Goal: Navigation & Orientation: Understand site structure

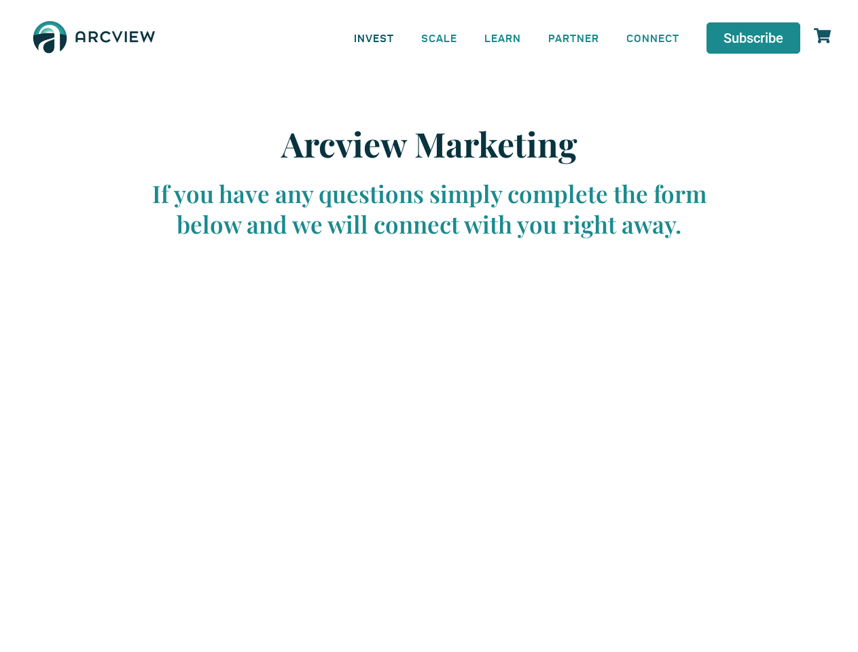
click at [374, 37] on link "INVEST" at bounding box center [373, 37] width 67 height 31
click at [440, 37] on link "SCALE" at bounding box center [439, 37] width 63 height 31
click at [503, 37] on link "LEARN" at bounding box center [503, 37] width 64 height 31
click at [653, 37] on link "CONNECT" at bounding box center [653, 37] width 80 height 31
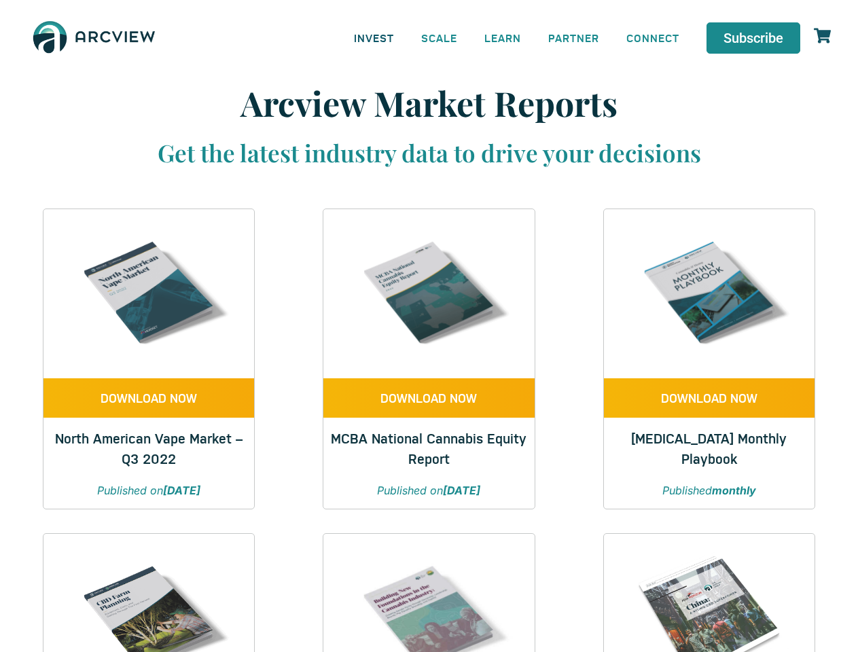
click at [374, 37] on link "INVEST" at bounding box center [373, 37] width 67 height 31
click at [440, 37] on link "SCALE" at bounding box center [439, 37] width 63 height 31
click at [503, 37] on link "LEARN" at bounding box center [503, 37] width 64 height 31
click at [653, 37] on link "CONNECT" at bounding box center [653, 37] width 80 height 31
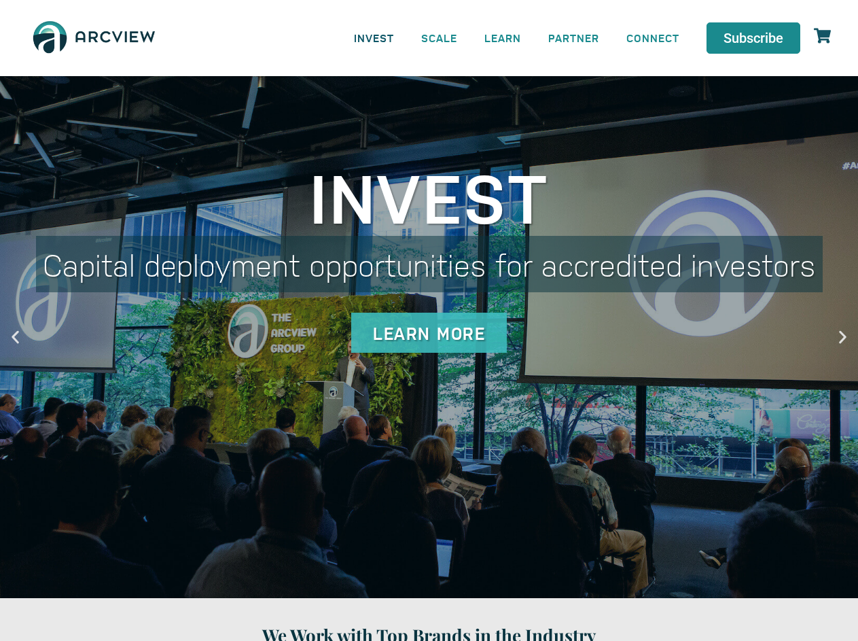
click at [374, 37] on link "INVEST" at bounding box center [373, 37] width 67 height 31
click at [440, 37] on link "SCALE" at bounding box center [439, 37] width 63 height 31
click at [503, 37] on link "LEARN" at bounding box center [503, 37] width 64 height 31
click at [653, 37] on link "CONNECT" at bounding box center [653, 37] width 80 height 31
